Goal: Information Seeking & Learning: Find specific page/section

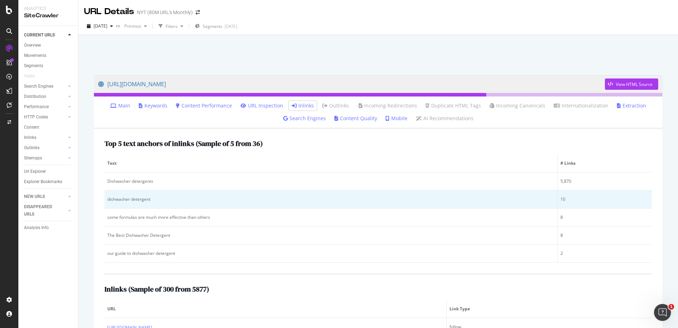
scroll to position [156, 0]
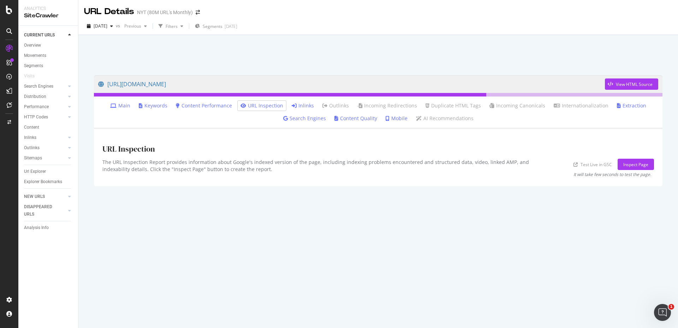
click at [148, 272] on div "[URL][DOMAIN_NAME] View HTML Source Main Keywords Content Performance URL Inspe…" at bounding box center [378, 198] width 583 height 260
click at [7, 12] on icon at bounding box center [9, 10] width 6 height 8
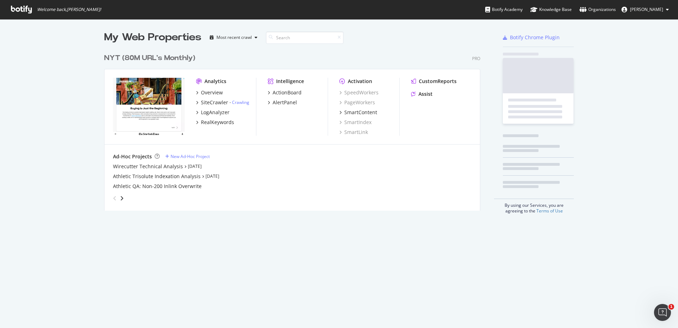
scroll to position [322, 667]
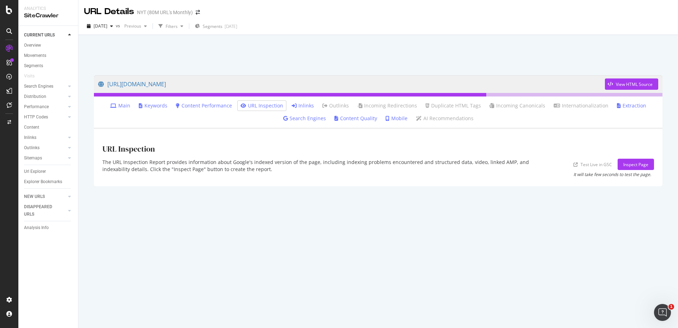
click at [501, 36] on div "https://www.nytimes.com/wirecutter/reviews/best-dishwasher-detergent/ View HTML…" at bounding box center [378, 181] width 600 height 293
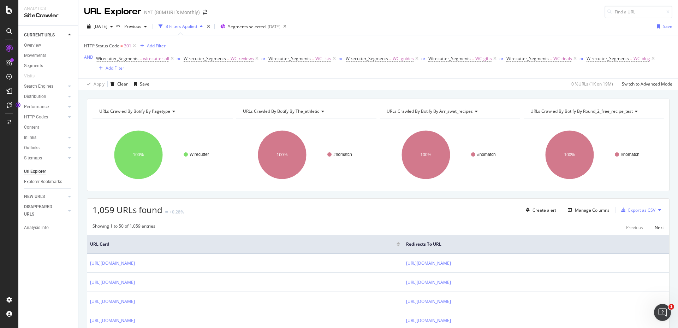
scroll to position [67, 0]
